Goal: Task Accomplishment & Management: Complete application form

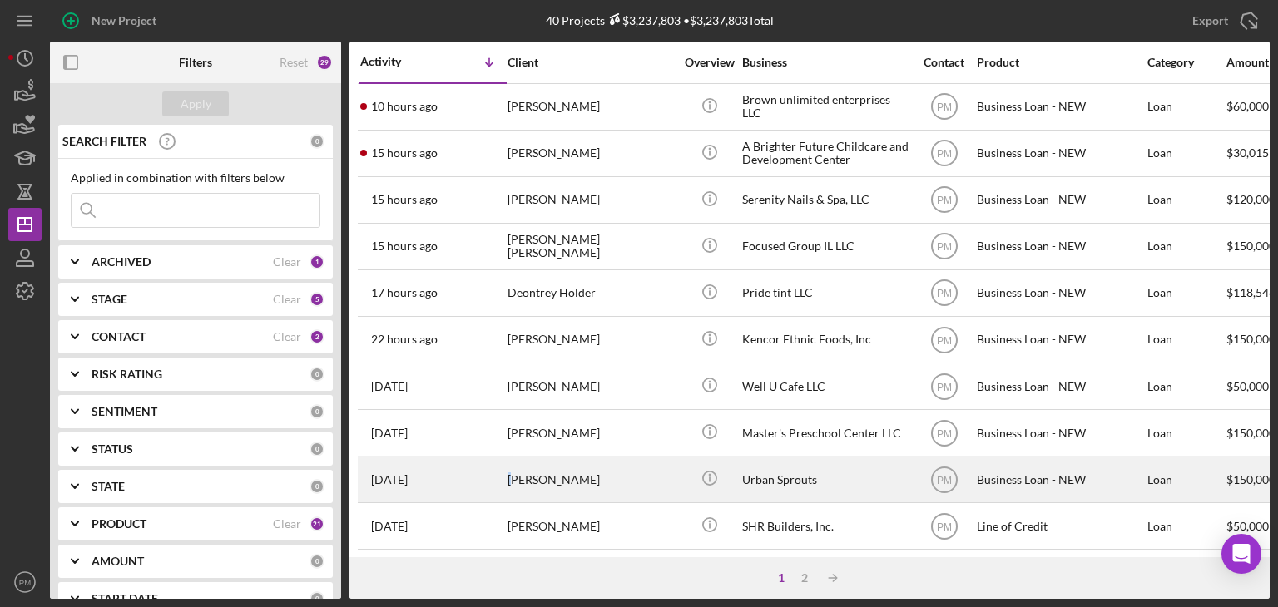
click at [510, 487] on div "[PERSON_NAME]" at bounding box center [590, 480] width 166 height 44
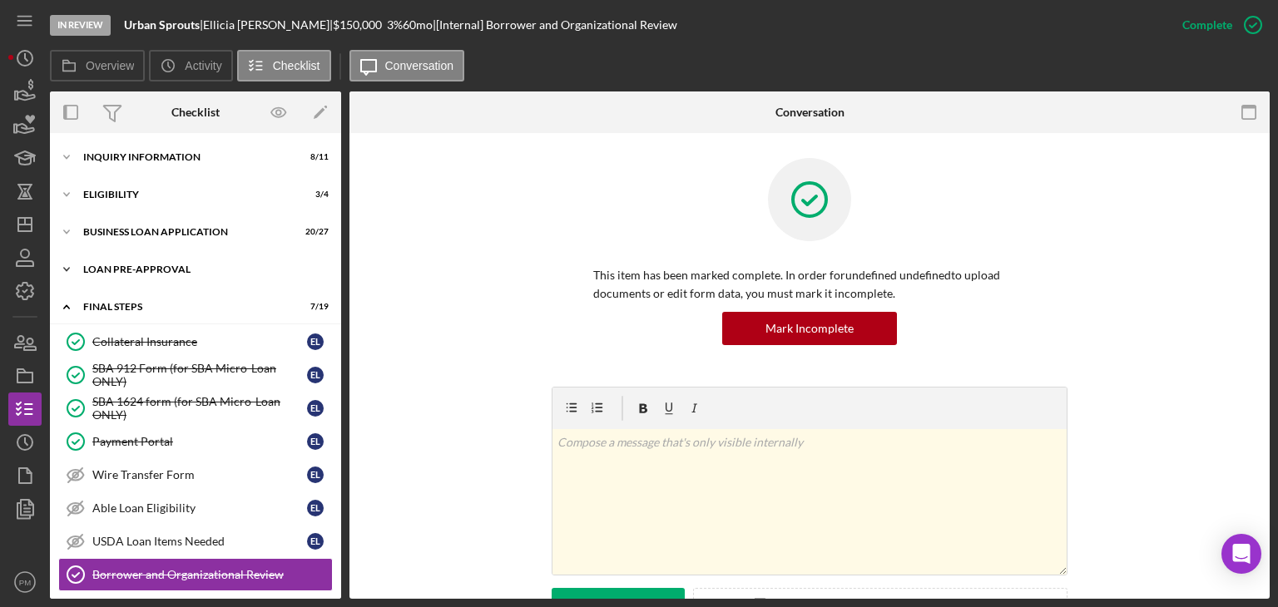
click at [218, 276] on div "Icon/Expander LOAN PRE-APPROVAL 2 / 2" at bounding box center [195, 269] width 291 height 33
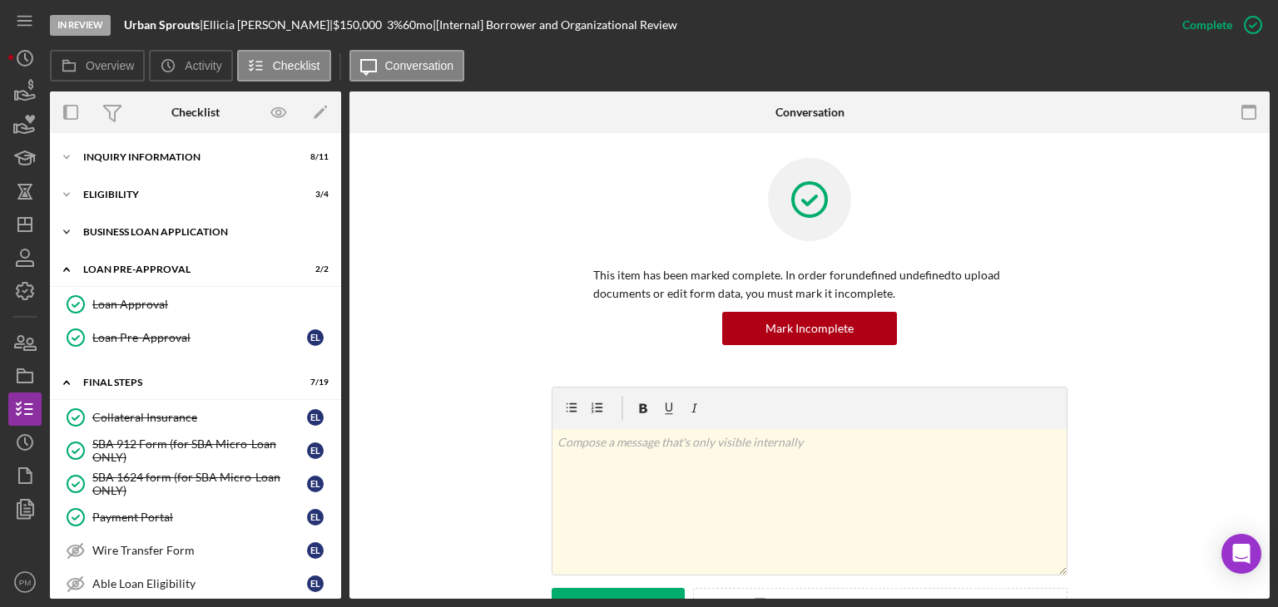
click at [232, 238] on div "Icon/Expander BUSINESS LOAN APPLICATION 20 / 27" at bounding box center [195, 231] width 291 height 33
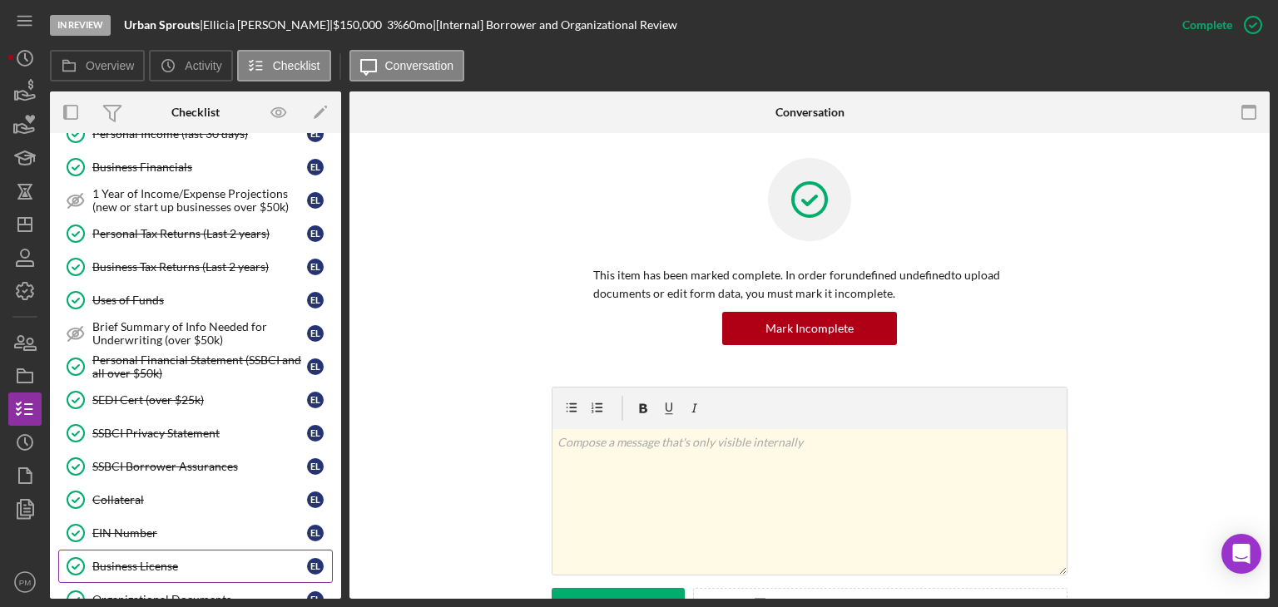
scroll to position [250, 0]
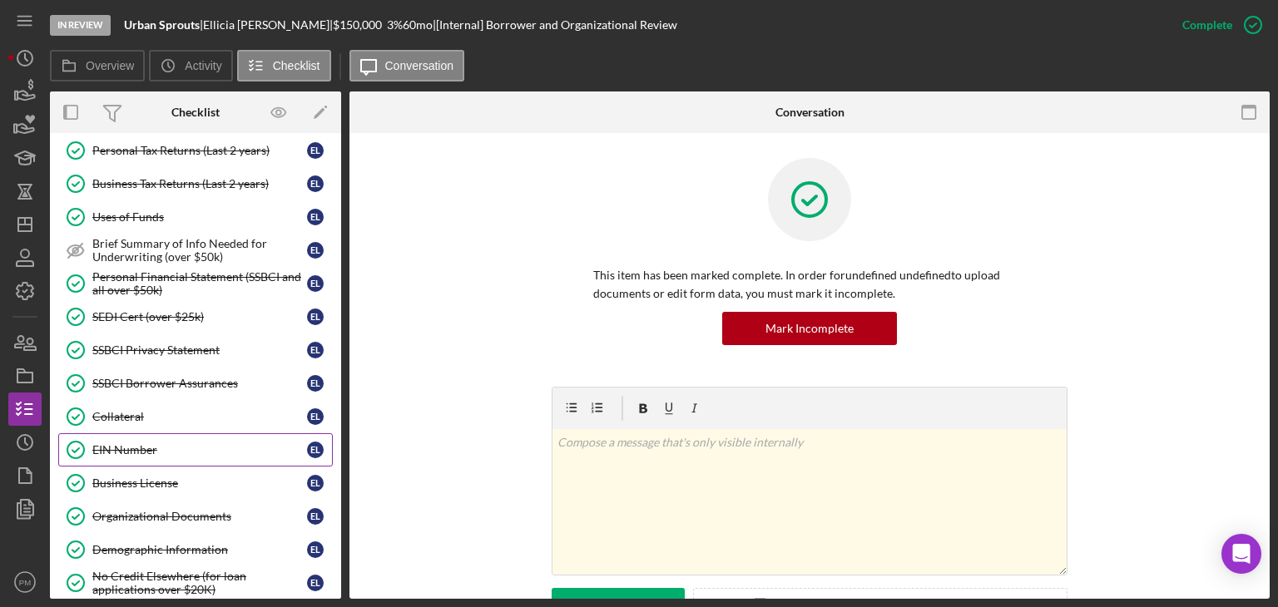
click at [170, 453] on link "EIN Number EIN Number E L" at bounding box center [195, 449] width 275 height 33
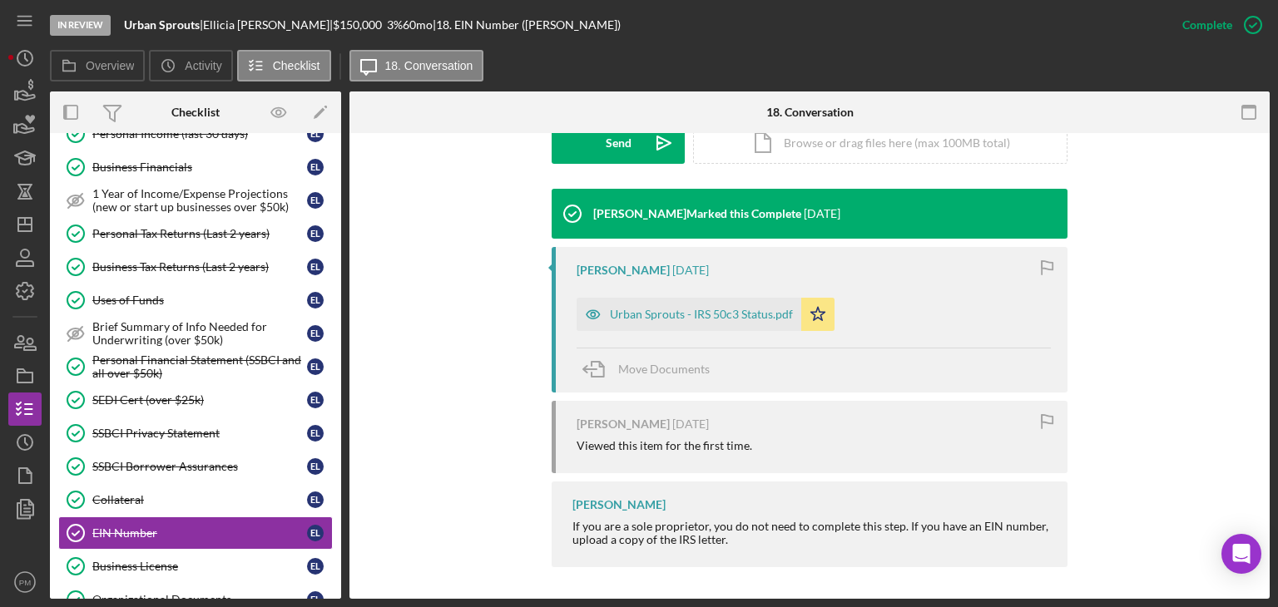
scroll to position [416, 0]
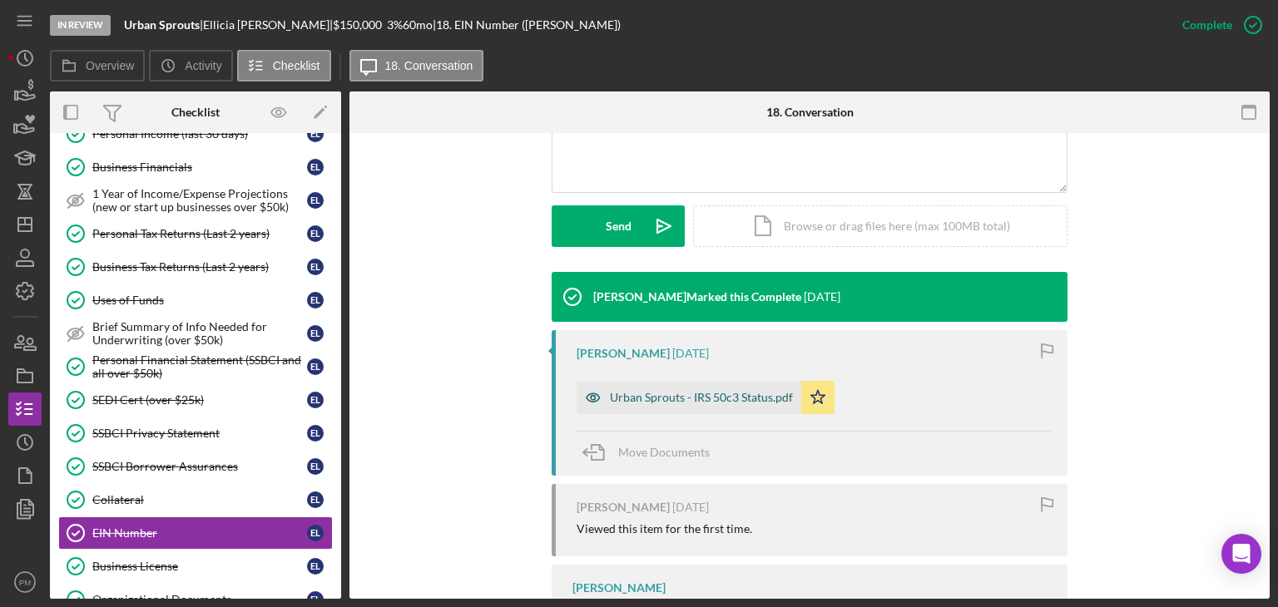
click at [640, 403] on div "Urban Sprouts - IRS 50c3 Status.pdf" at bounding box center [701, 397] width 183 height 13
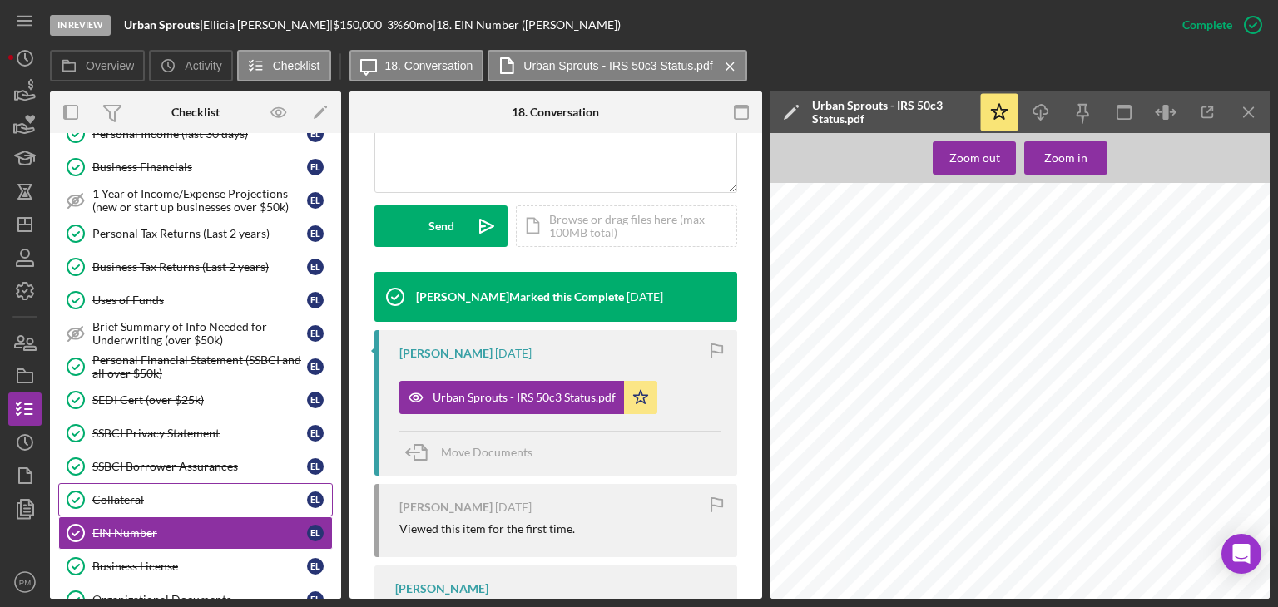
scroll to position [0, 0]
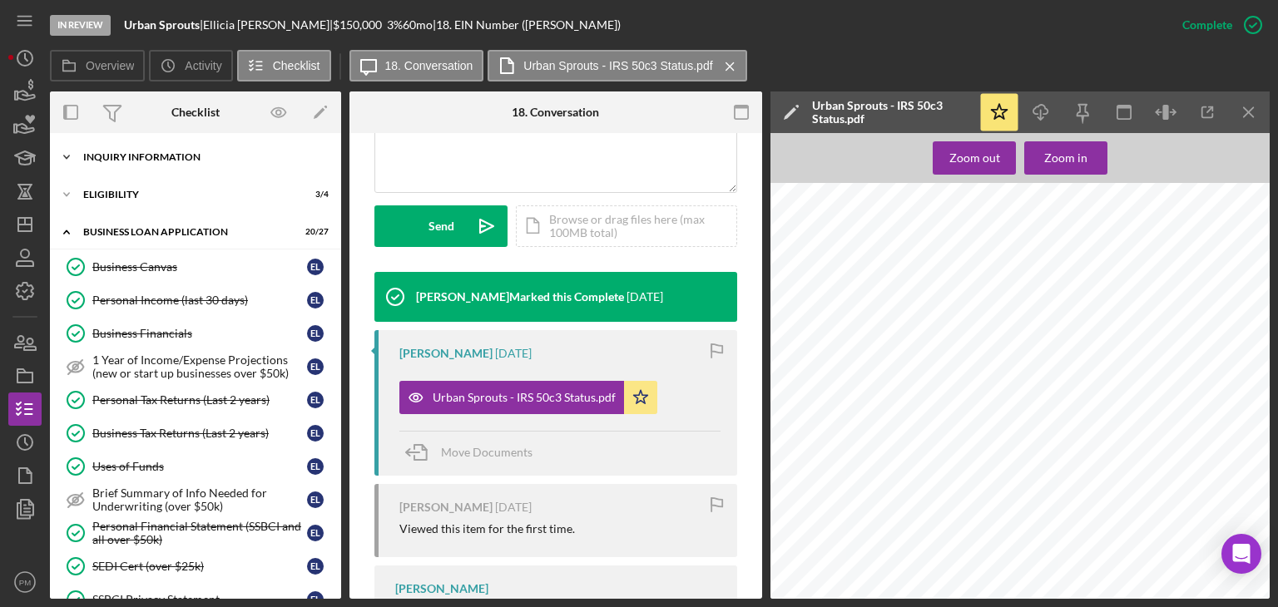
click at [213, 163] on div "Icon/Expander INQUIRY INFORMATION 8 / 11" at bounding box center [195, 157] width 291 height 33
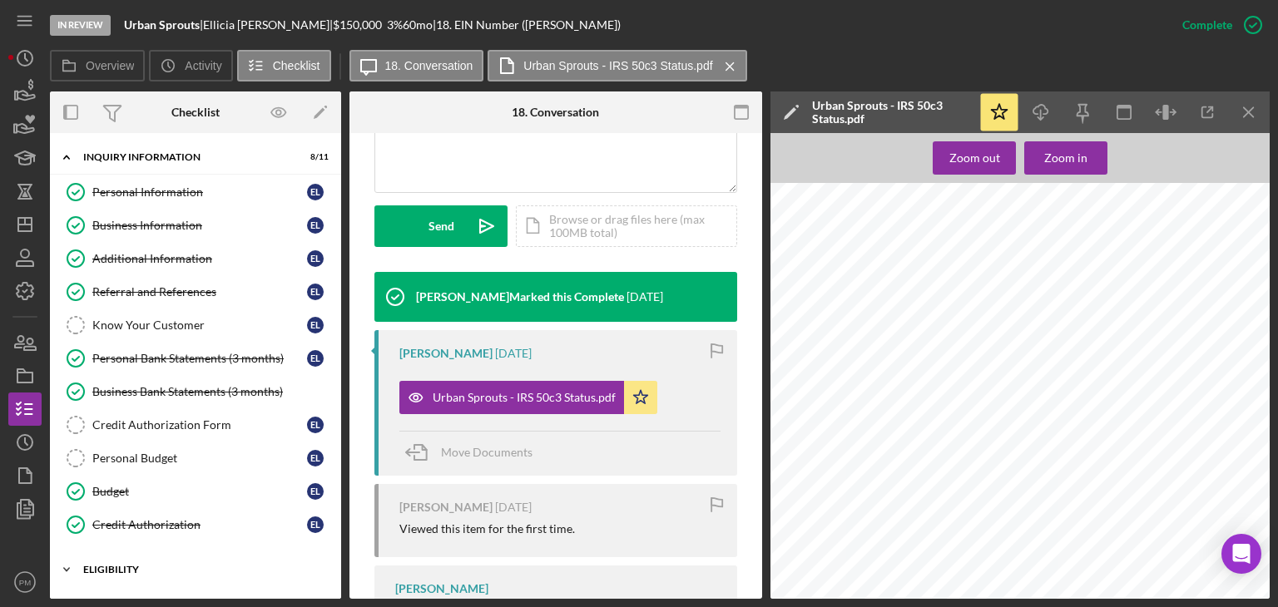
click at [155, 566] on div "ELIGIBILITY" at bounding box center [201, 570] width 237 height 10
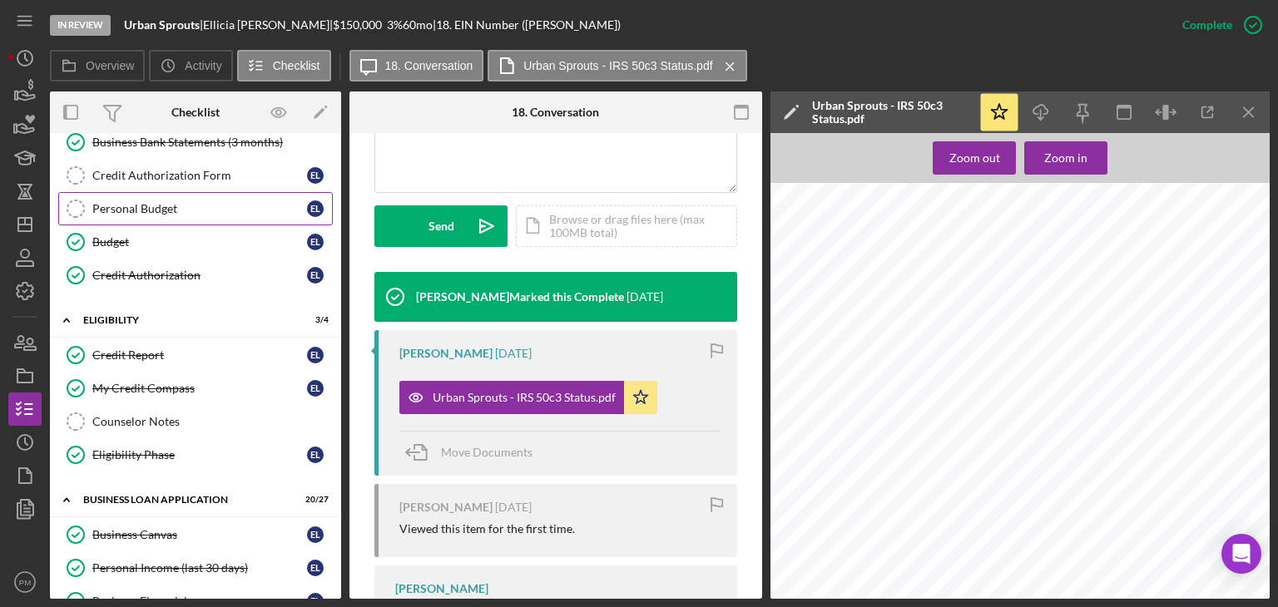
scroll to position [416, 0]
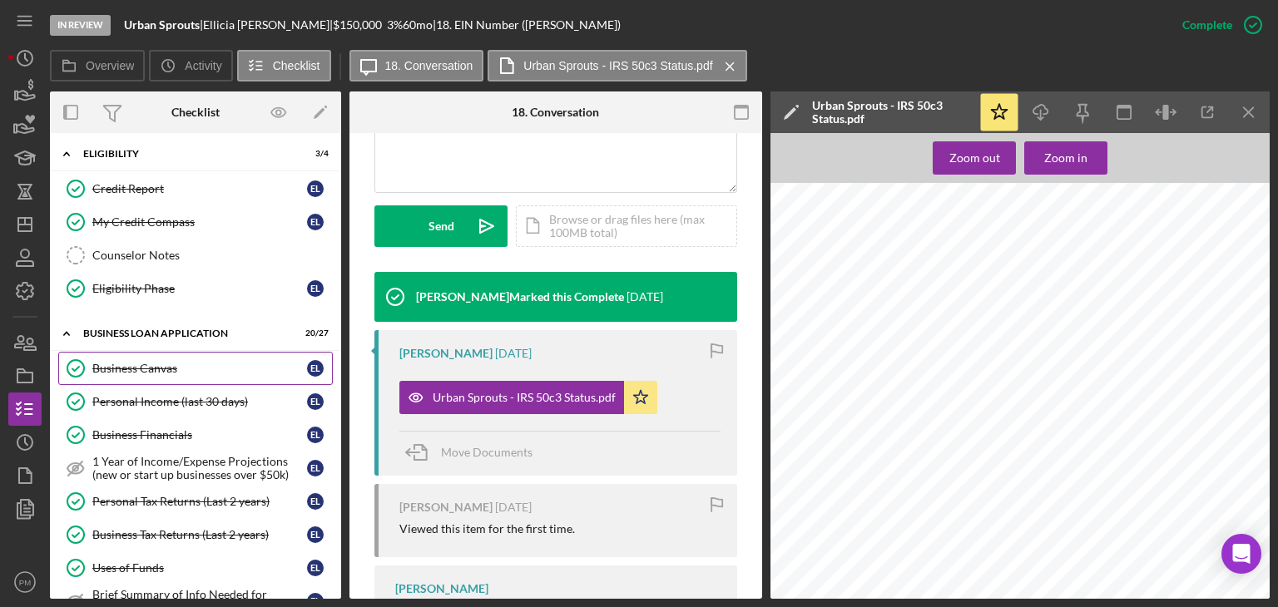
click at [199, 363] on div "Business Canvas" at bounding box center [199, 368] width 215 height 13
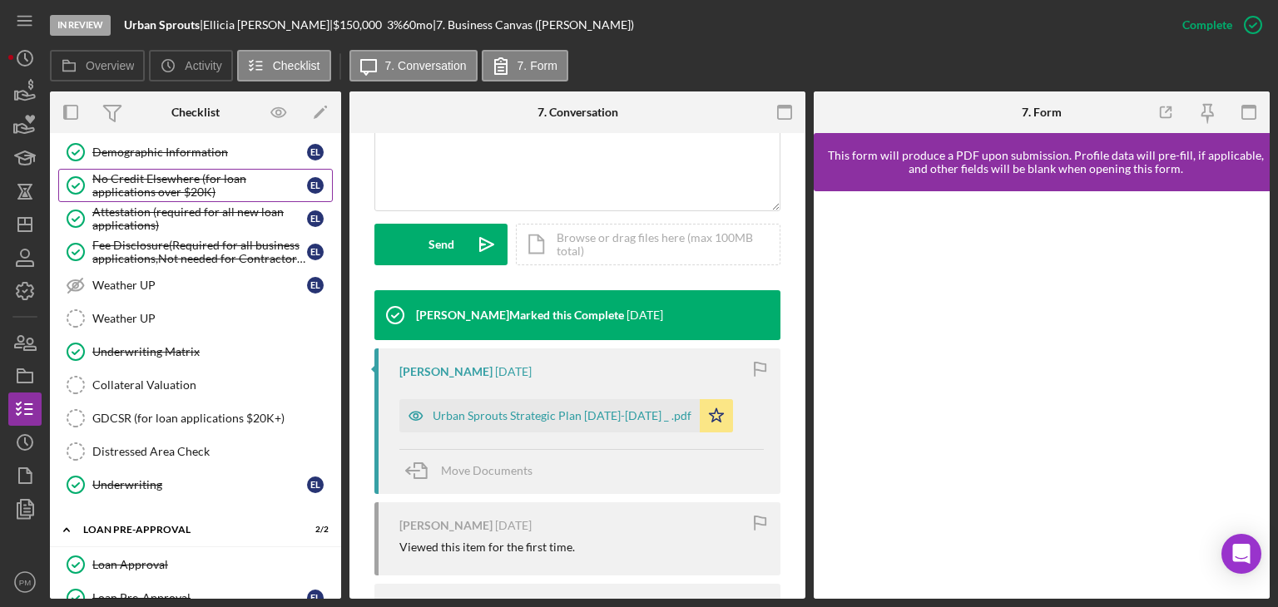
scroll to position [998, 0]
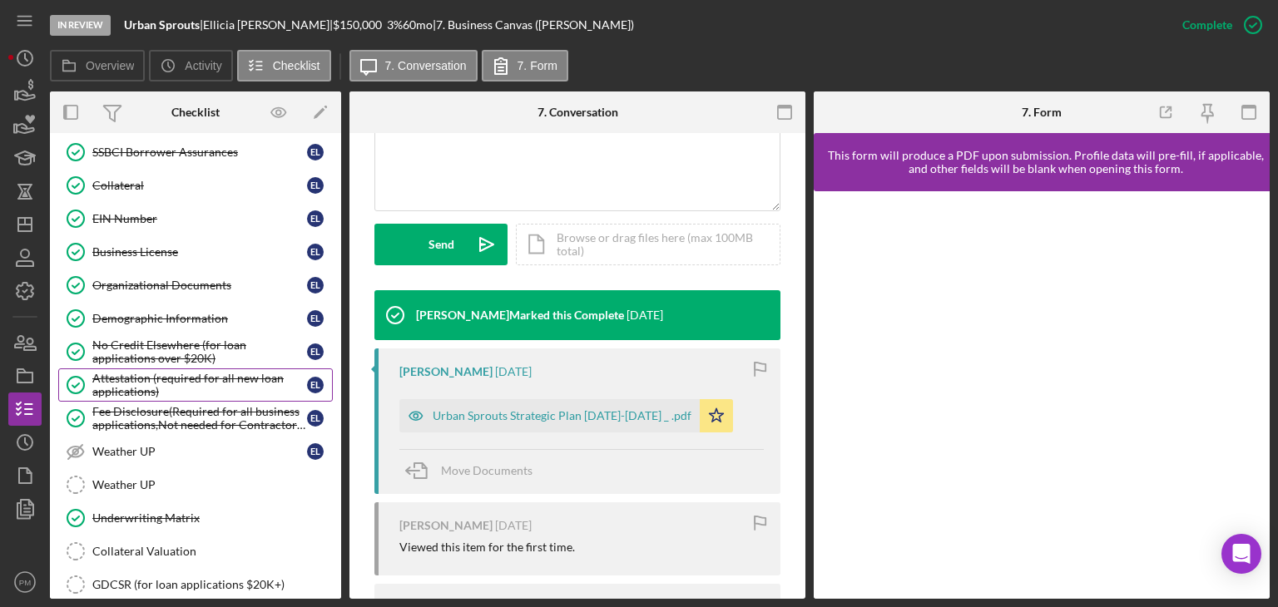
click at [136, 372] on div "Attestation (required for all new loan applications)" at bounding box center [199, 385] width 215 height 27
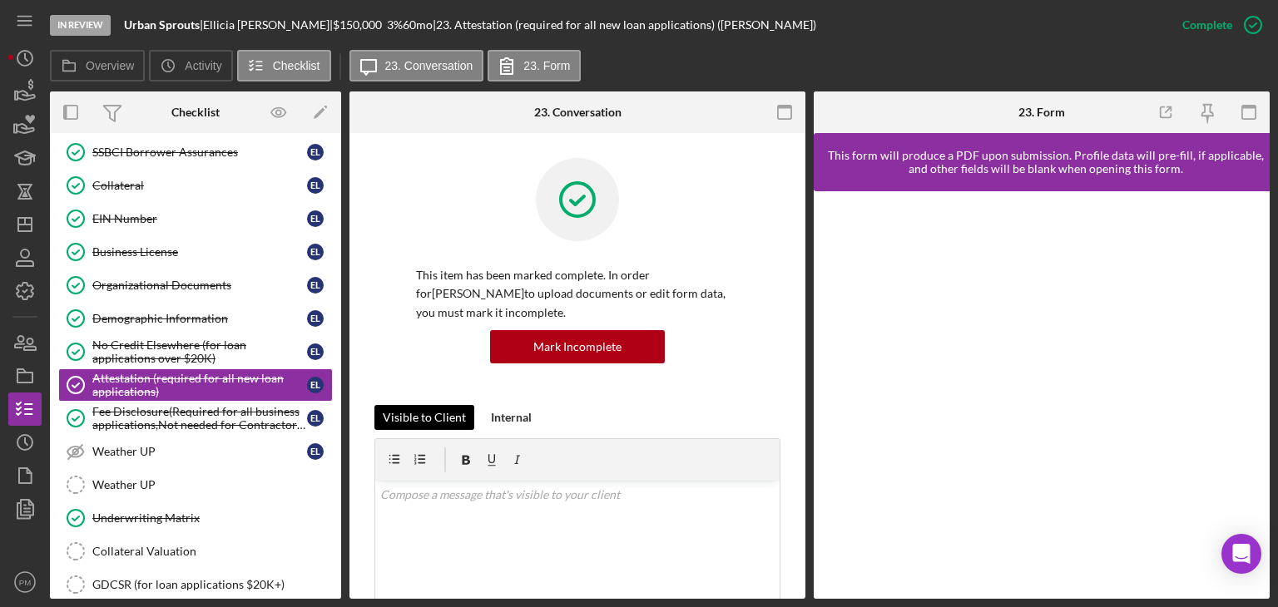
scroll to position [416, 0]
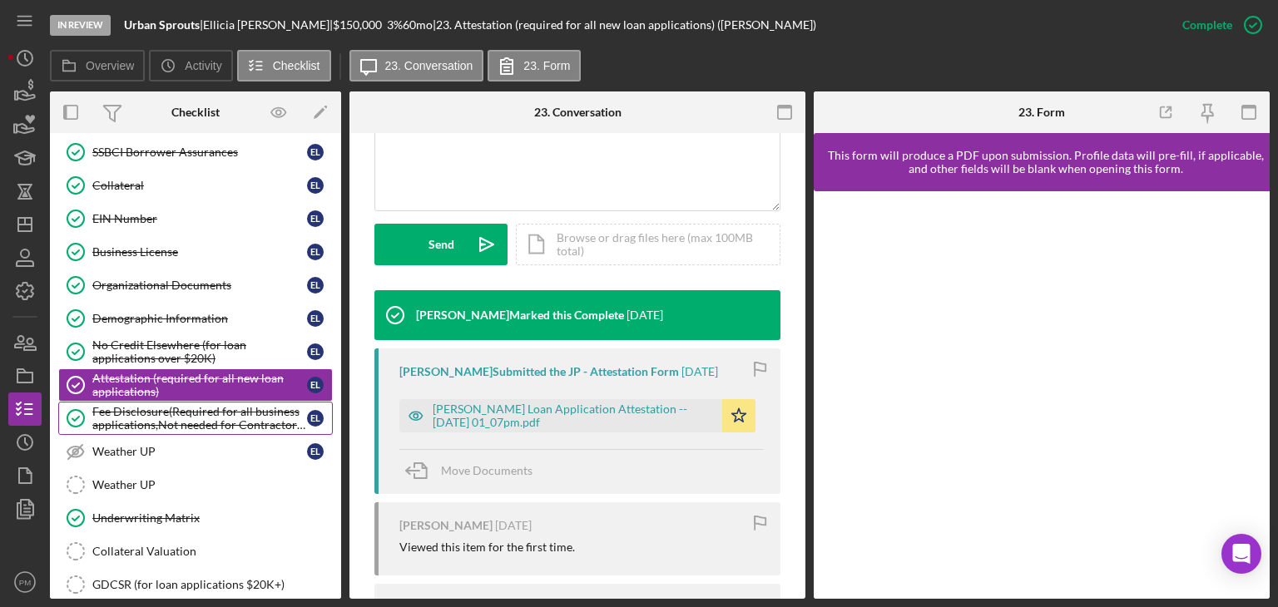
click at [146, 416] on div "Fee Disclosure(Required for all business applications,Not needed for Contractor…" at bounding box center [199, 418] width 215 height 27
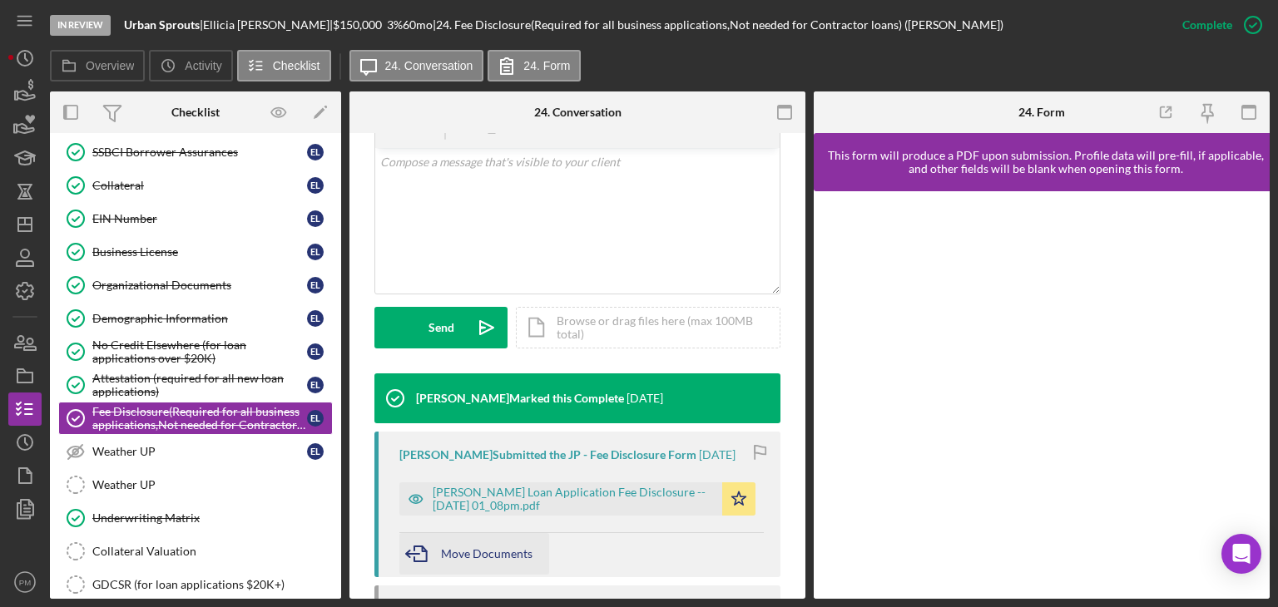
scroll to position [416, 0]
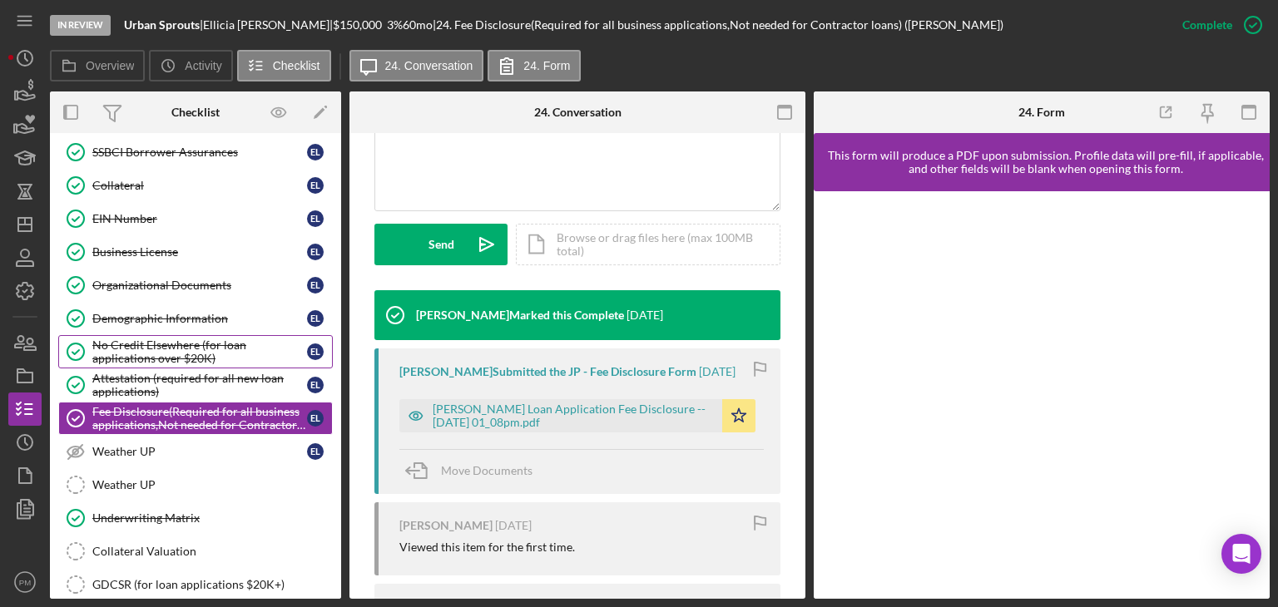
click at [209, 352] on div "No Credit Elsewhere (for loan applications over $20K)" at bounding box center [199, 352] width 215 height 27
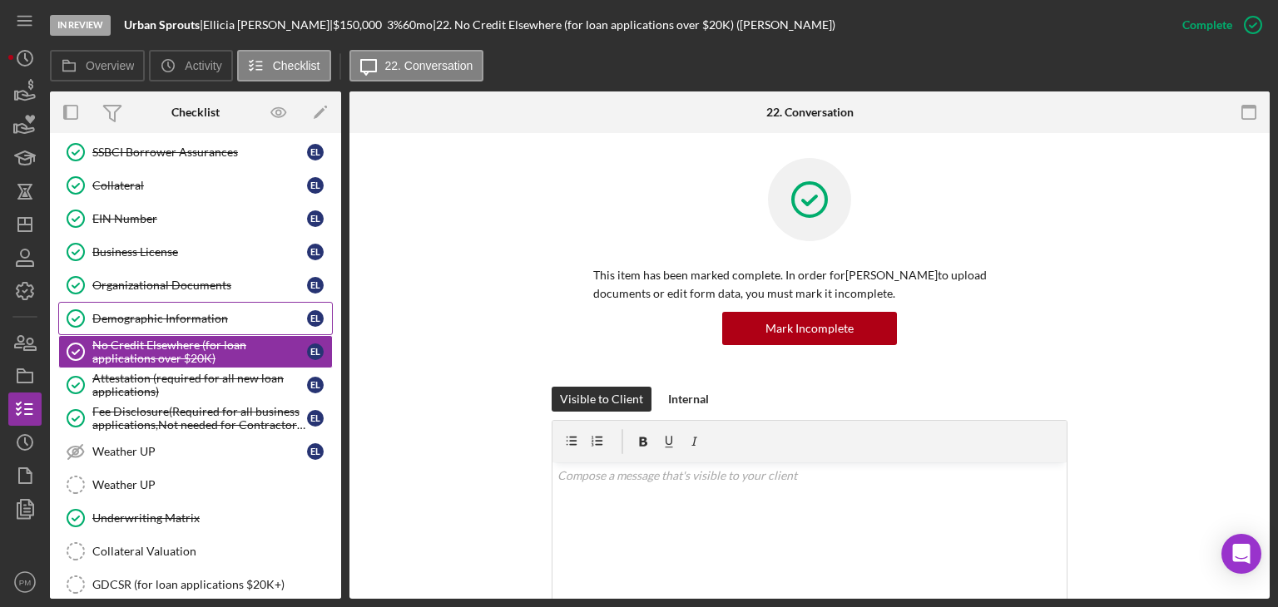
click at [195, 302] on link "Demographic Information Demographic Information E L" at bounding box center [195, 318] width 275 height 33
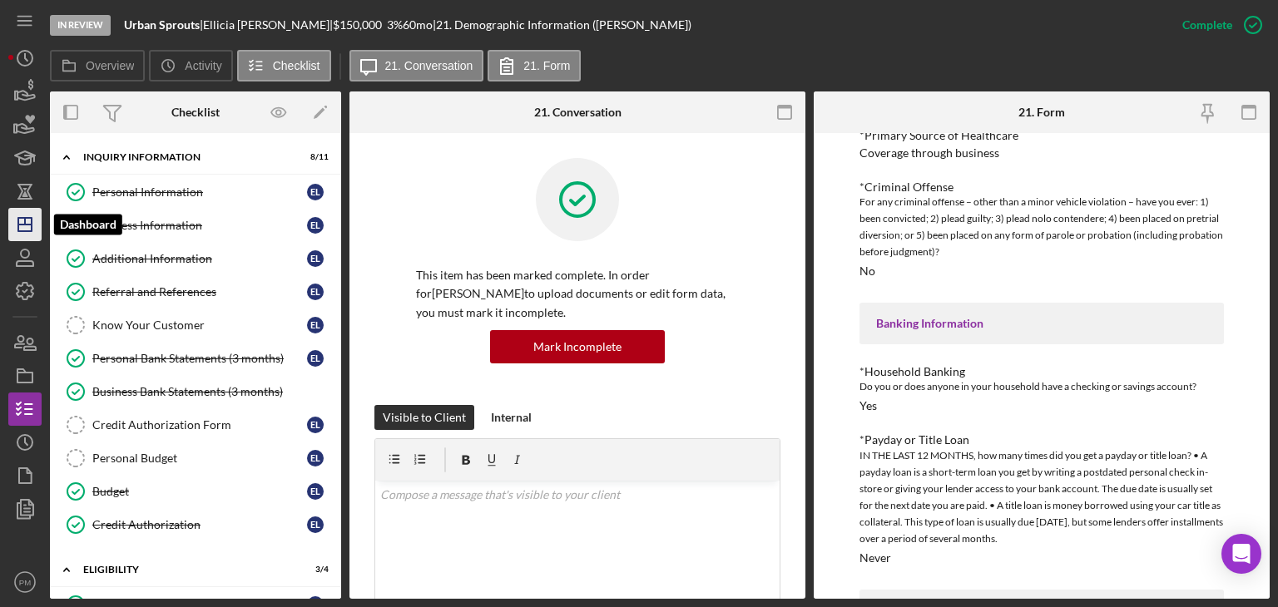
click at [29, 230] on polygon "button" at bounding box center [24, 224] width 13 height 13
